Goal: Transaction & Acquisition: Register for event/course

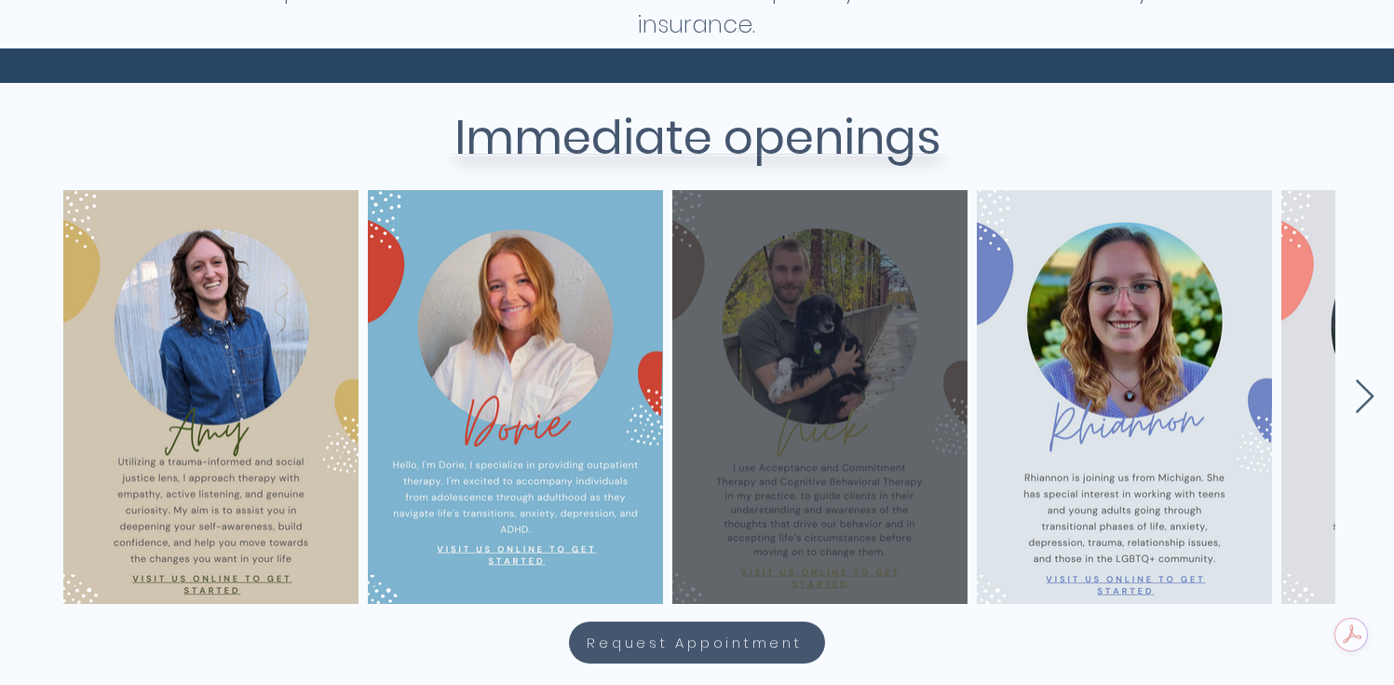
scroll to position [735, 0]
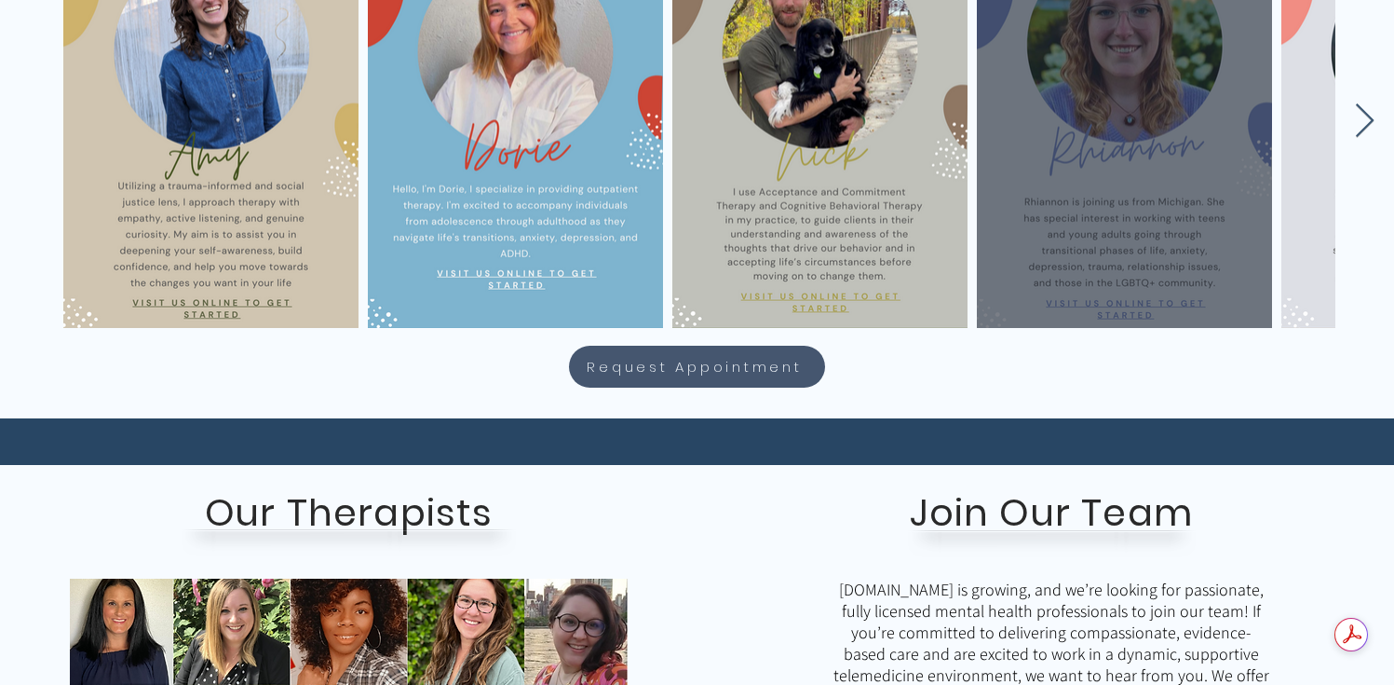
scroll to position [646, 0]
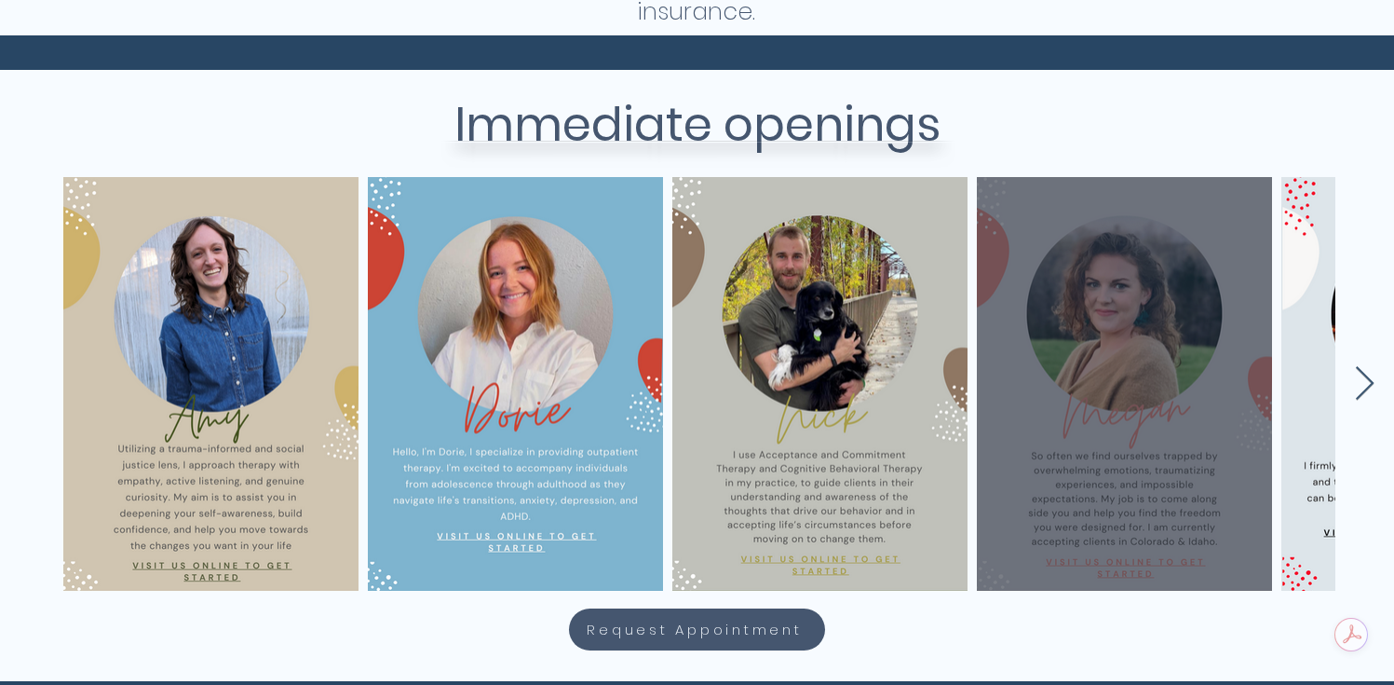
scroll to position [726, 0]
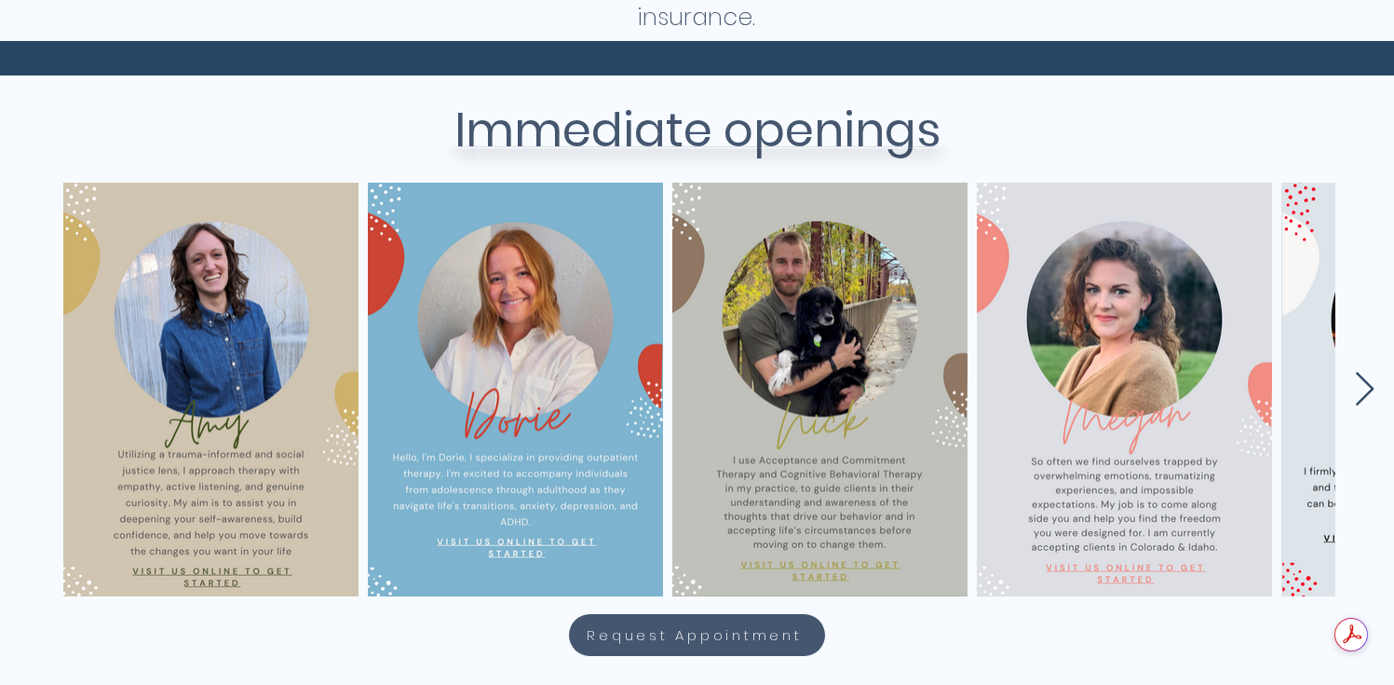
click at [1370, 391] on icon "Next Item" at bounding box center [1364, 390] width 21 height 36
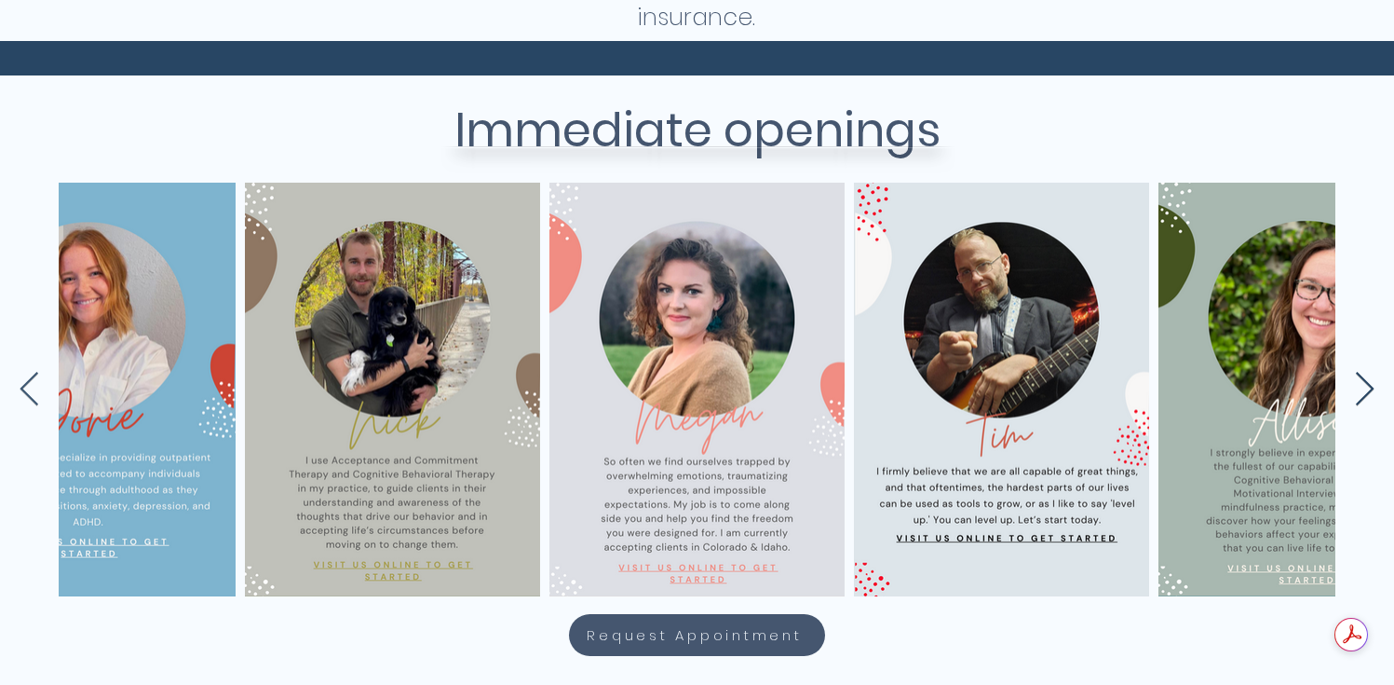
click at [1370, 391] on icon "Next Item" at bounding box center [1364, 390] width 21 height 36
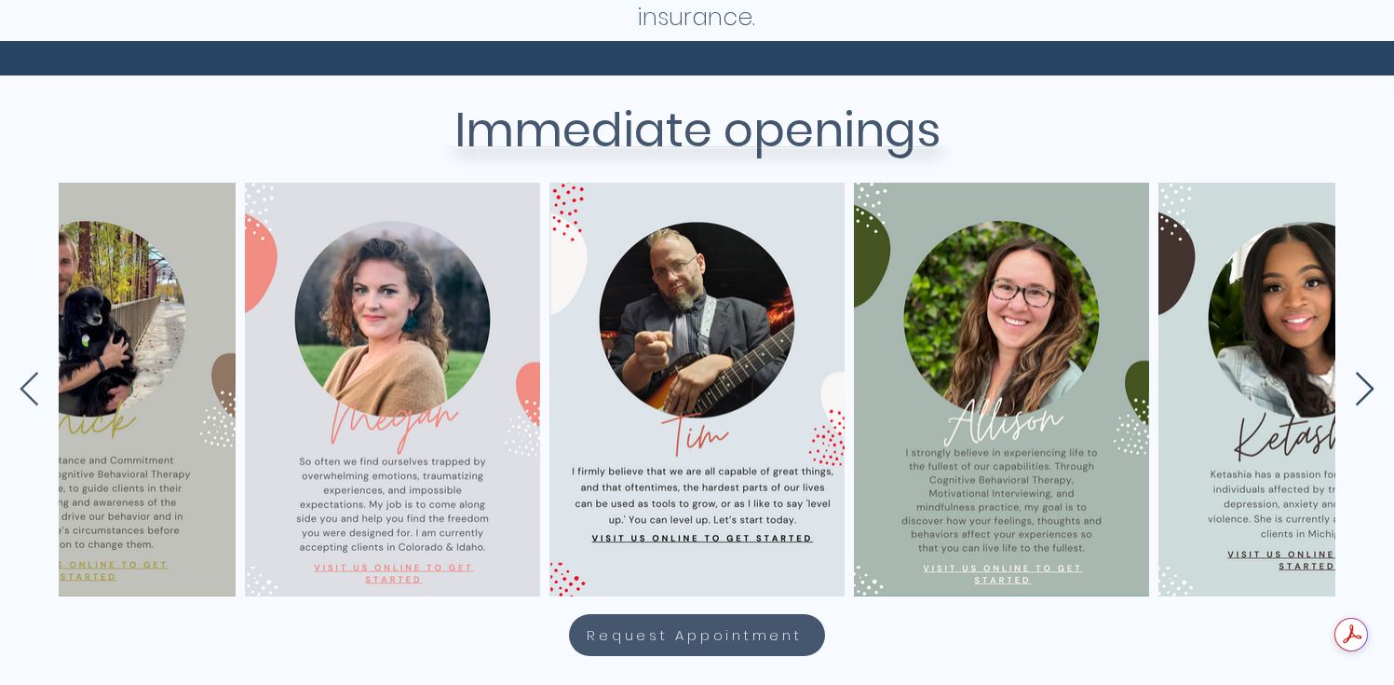
click at [1370, 391] on icon "Next Item" at bounding box center [1364, 390] width 21 height 36
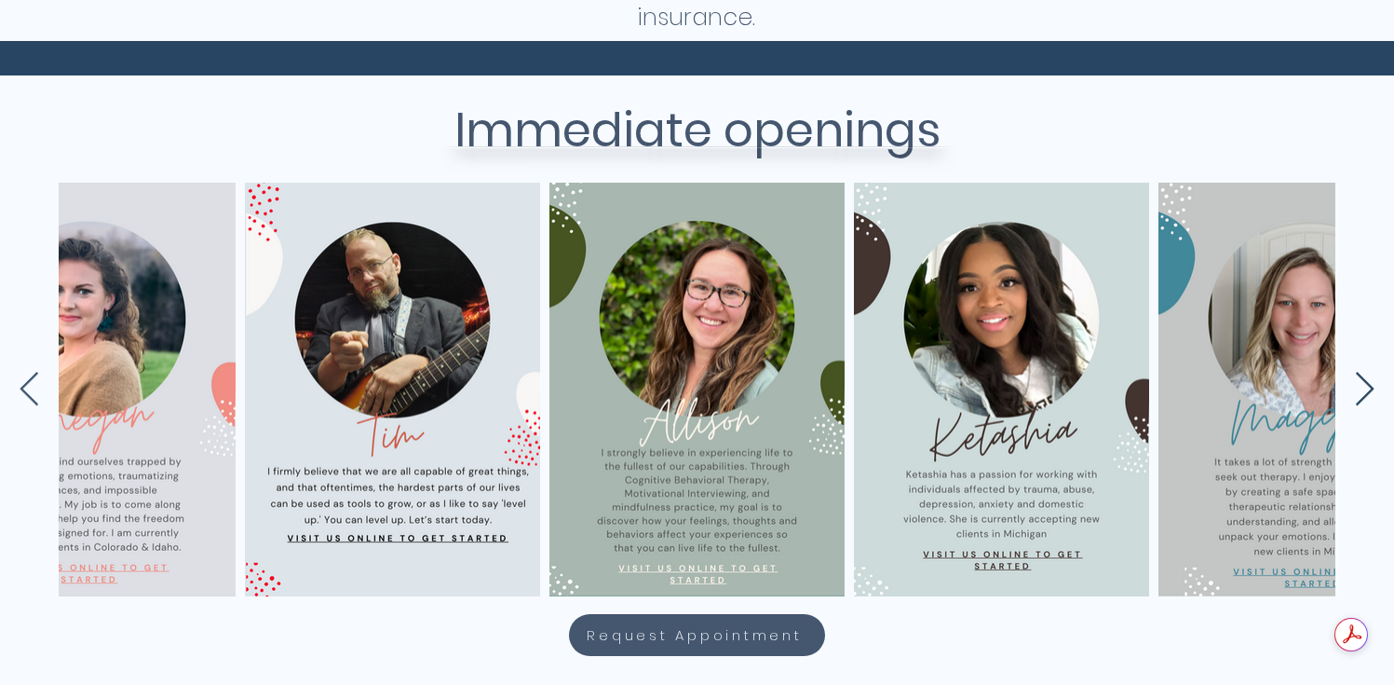
click at [1370, 391] on icon "Next Item" at bounding box center [1364, 390] width 21 height 36
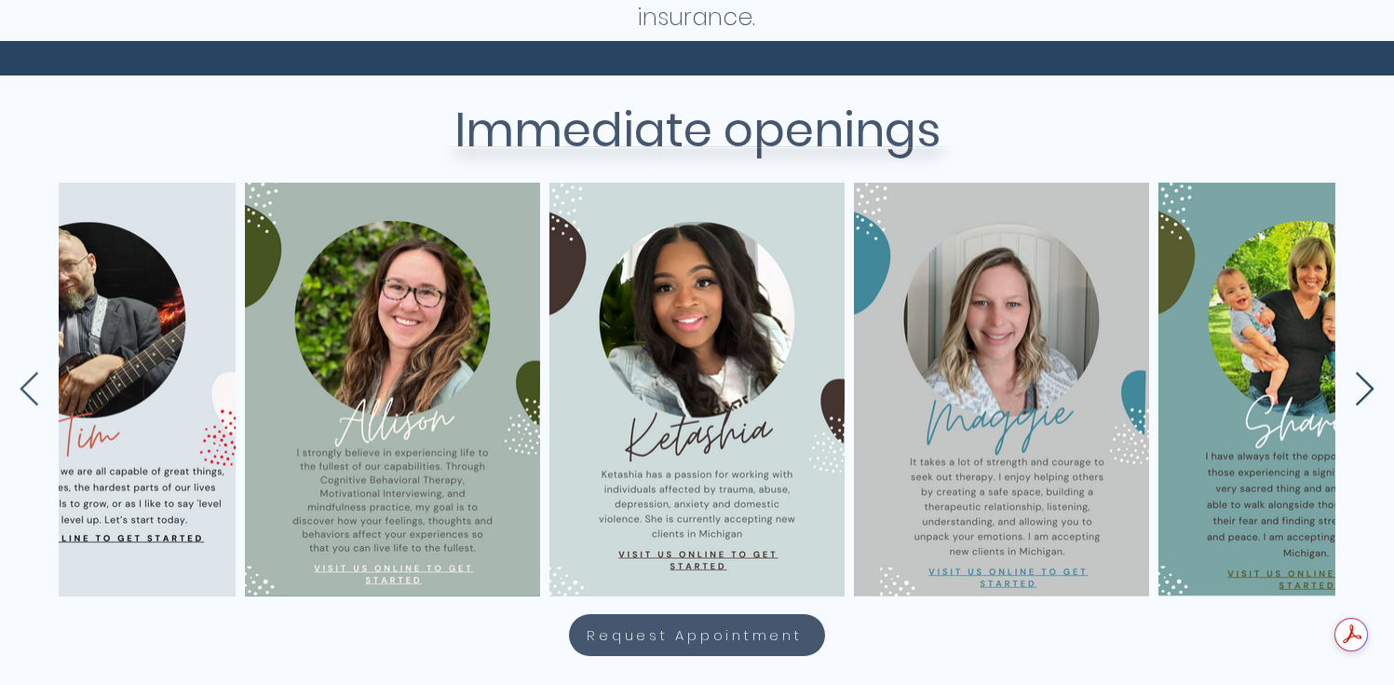
click at [1370, 391] on icon "Next Item" at bounding box center [1364, 390] width 21 height 36
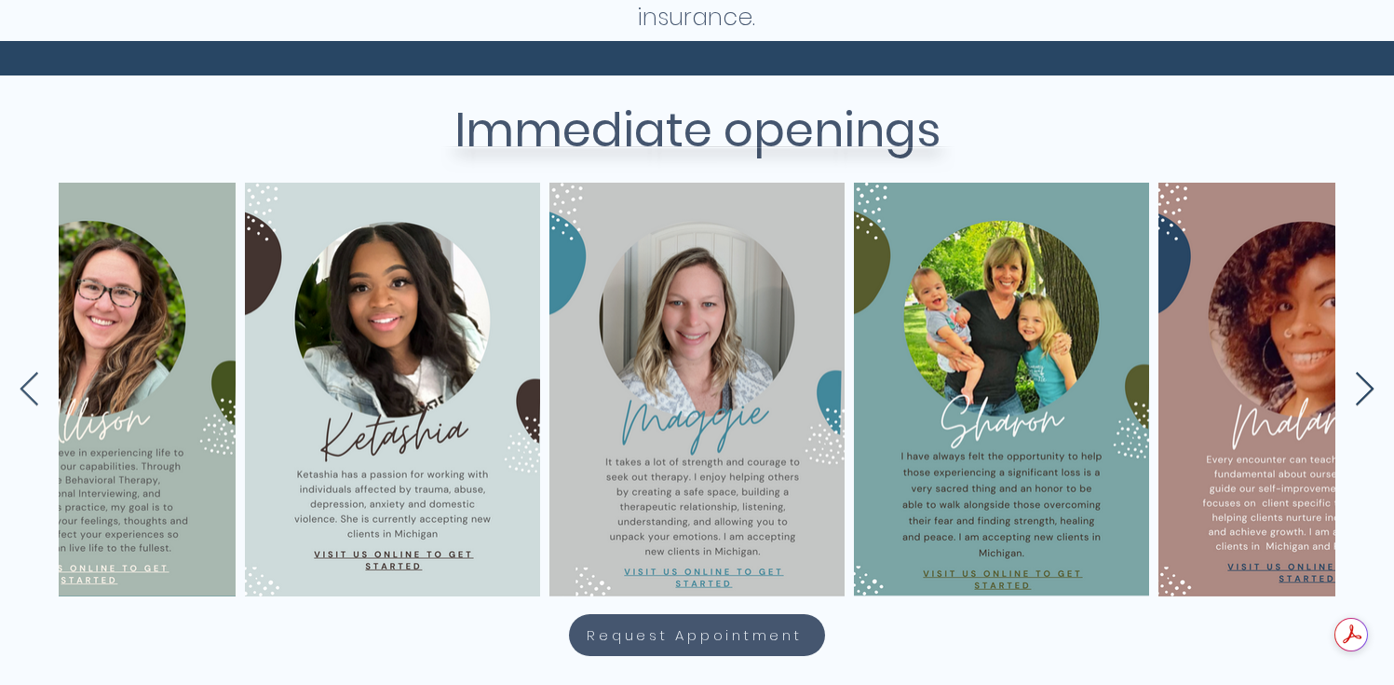
click at [1370, 391] on icon "Next Item" at bounding box center [1364, 390] width 21 height 36
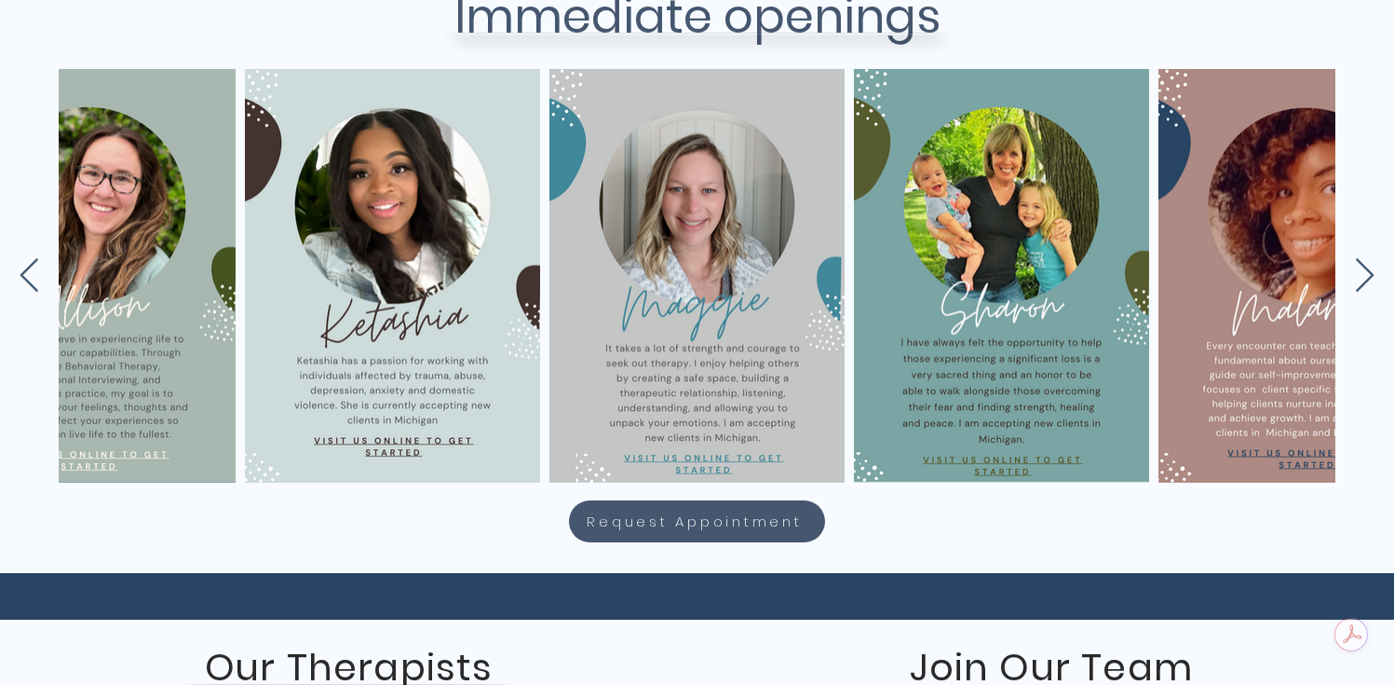
scroll to position [0, 0]
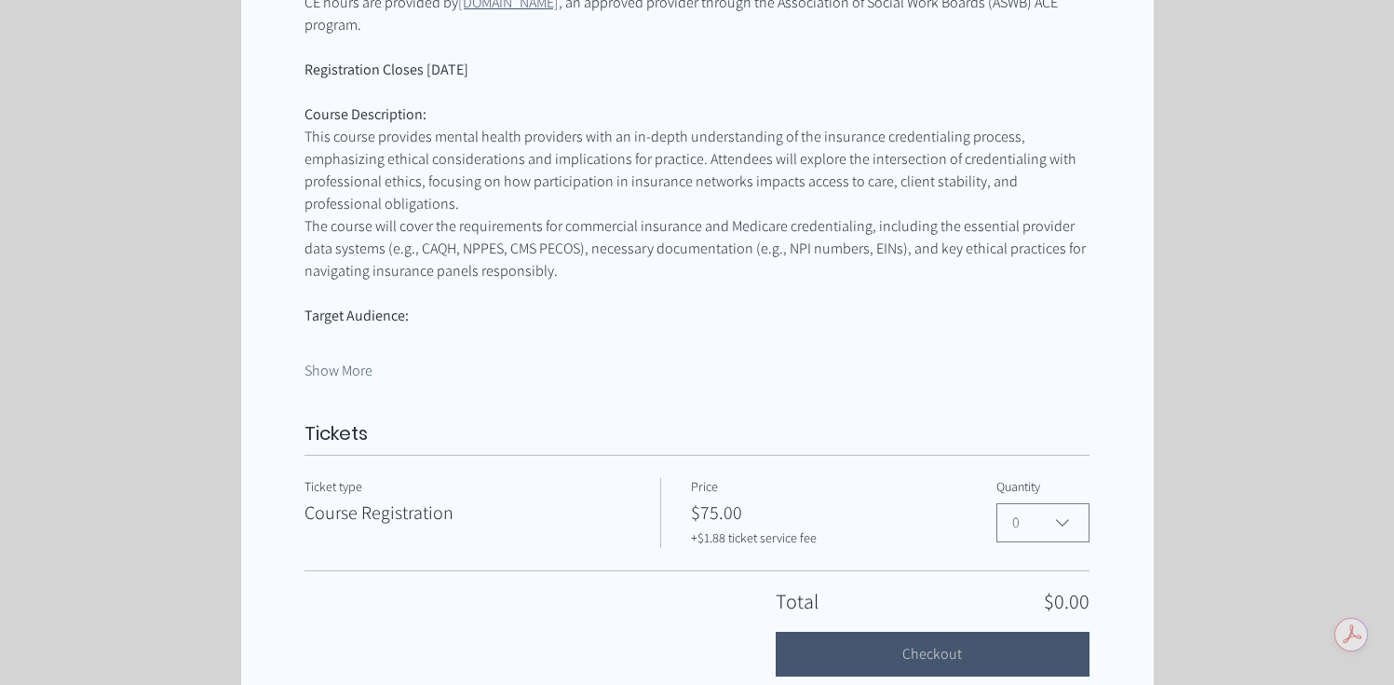
scroll to position [1126, 0]
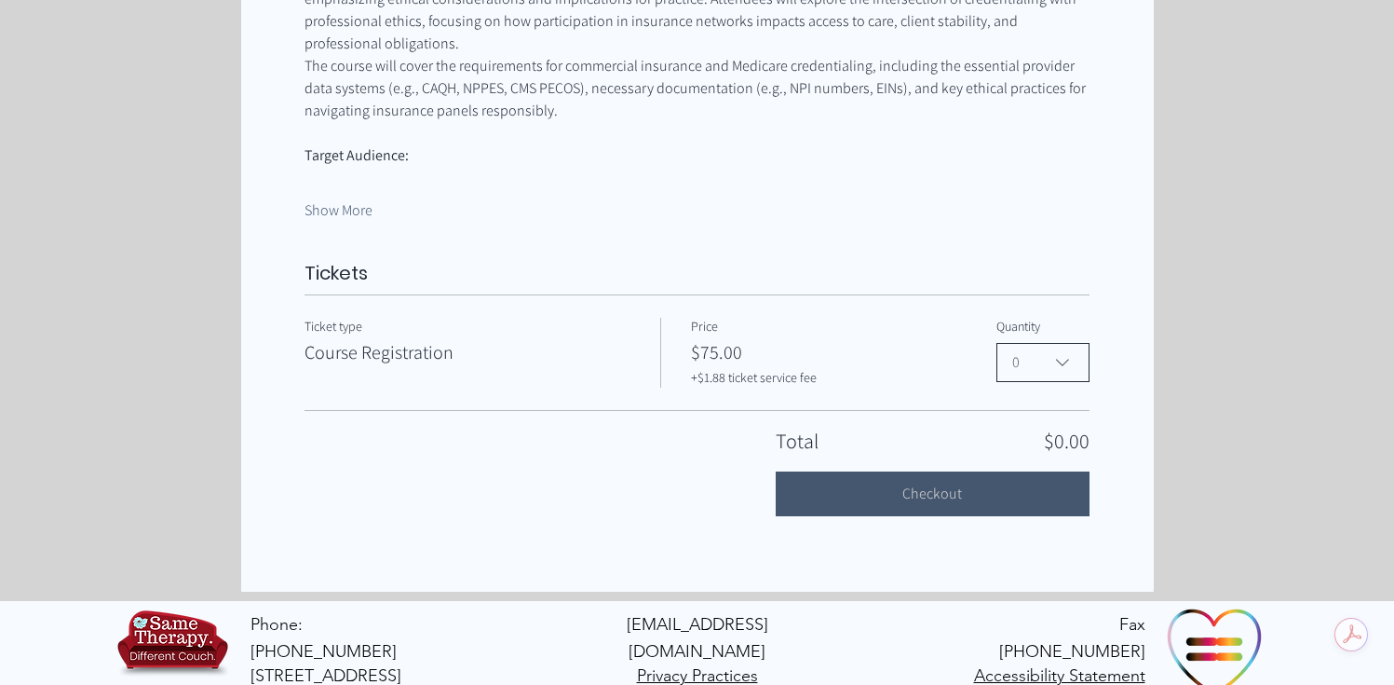
click at [1066, 351] on icon "Ethical Insurance Credentialing for Mental Health Providers" at bounding box center [1063, 362] width 22 height 22
click at [1034, 432] on div "1" at bounding box center [1043, 450] width 91 height 37
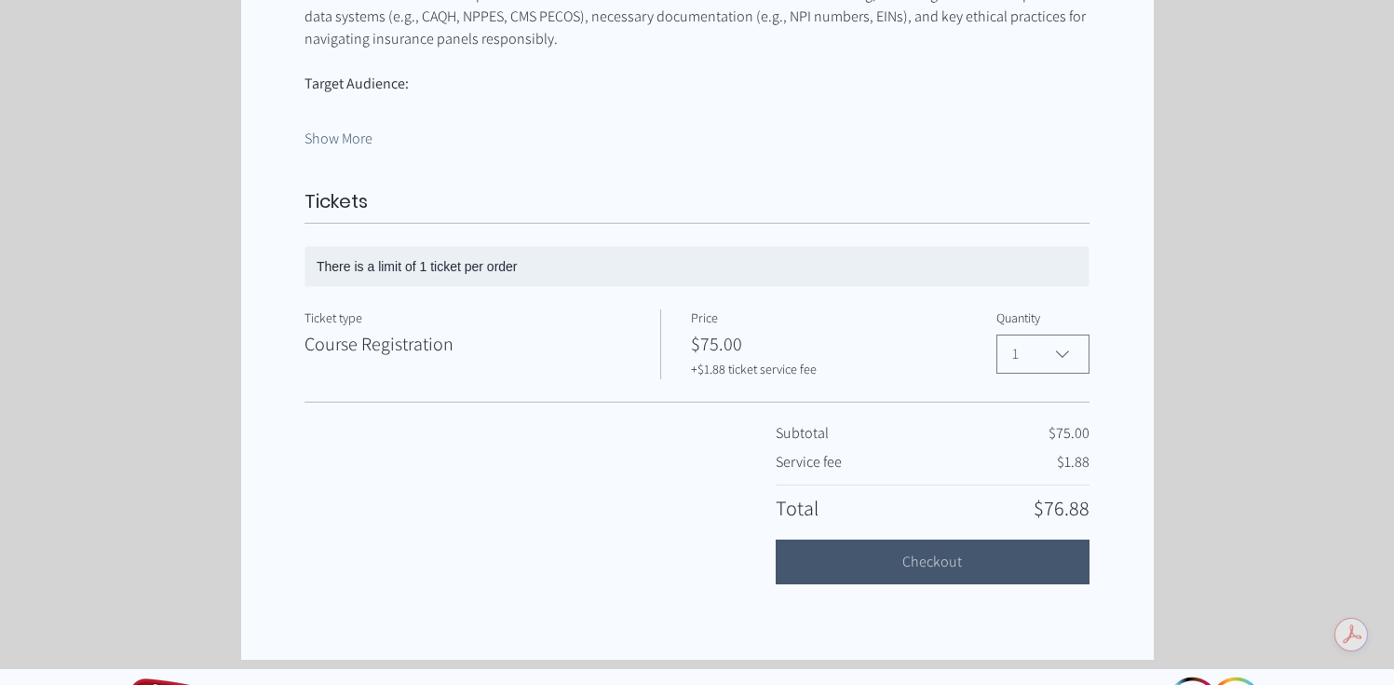
scroll to position [1266, 0]
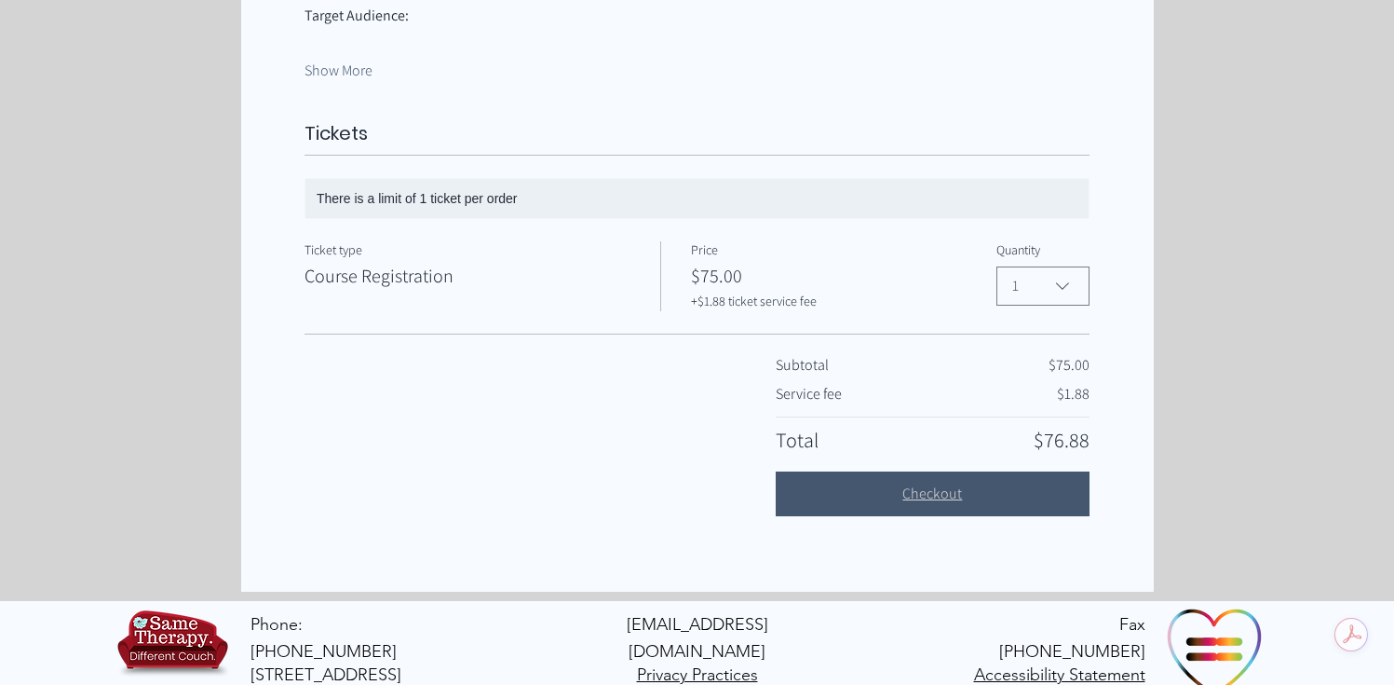
click at [1047, 476] on button "Checkout" at bounding box center [933, 493] width 314 height 45
